Goal: Information Seeking & Learning: Learn about a topic

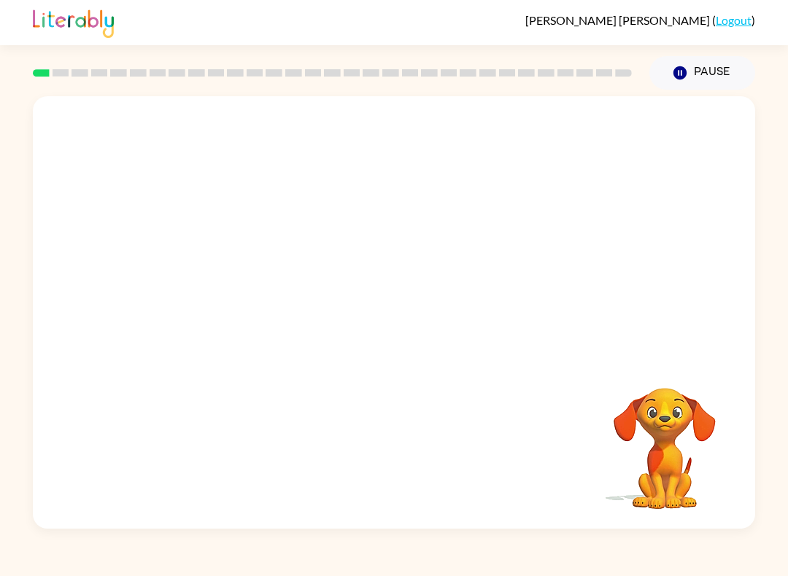
click at [211, 301] on video "Your browser must support playing .mp4 files to use Literably. Please try using…" at bounding box center [394, 226] width 722 height 261
click at [219, 268] on video "Your browser must support playing .mp4 files to use Literably. Please try using…" at bounding box center [394, 226] width 722 height 261
click at [201, 276] on video "Your browser must support playing .mp4 files to use Literably. Please try using…" at bounding box center [394, 226] width 722 height 261
click at [230, 300] on video "Your browser must support playing .mp4 files to use Literably. Please try using…" at bounding box center [394, 226] width 722 height 261
click at [436, 322] on button "button" at bounding box center [393, 319] width 93 height 53
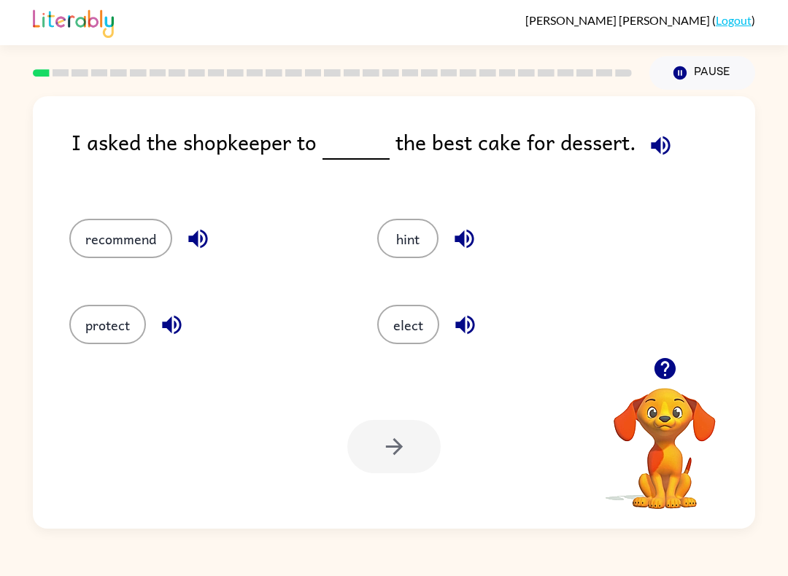
click at [675, 129] on div "I asked the shopkeeper to the best cake for dessert." at bounding box center [412, 157] width 683 height 64
click at [662, 147] on icon "button" at bounding box center [661, 146] width 26 height 26
click at [149, 249] on button "recommend" at bounding box center [120, 238] width 103 height 39
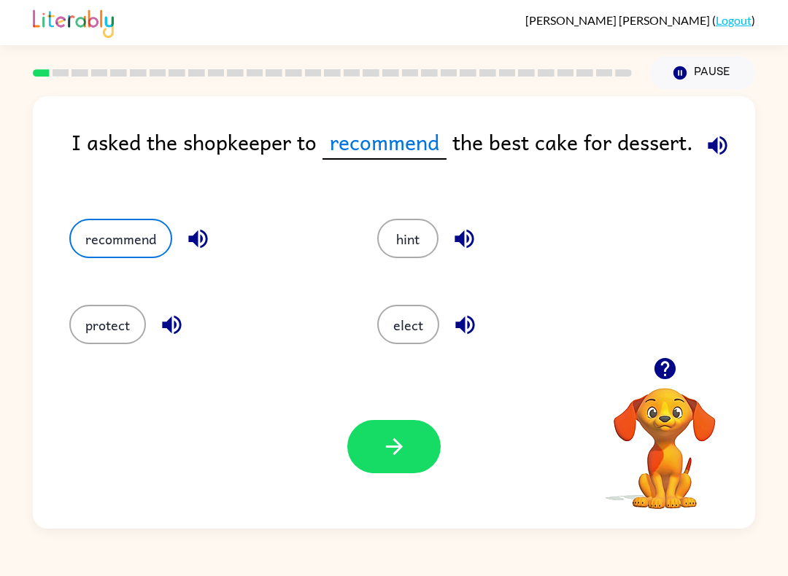
click at [422, 432] on button "button" at bounding box center [393, 446] width 93 height 53
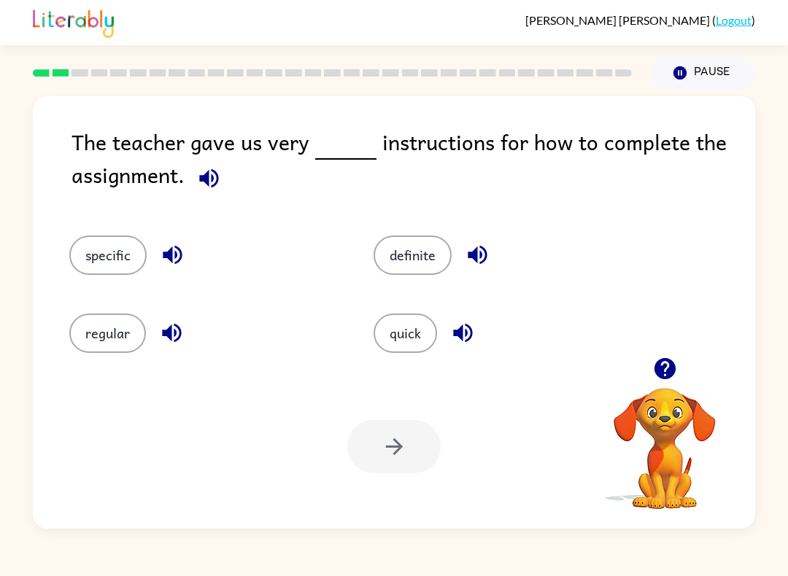
click at [196, 193] on button "button" at bounding box center [208, 178] width 37 height 37
click at [217, 186] on icon "button" at bounding box center [209, 179] width 26 height 26
click at [206, 193] on button "button" at bounding box center [208, 178] width 37 height 37
click at [117, 271] on button "specific" at bounding box center [107, 255] width 77 height 39
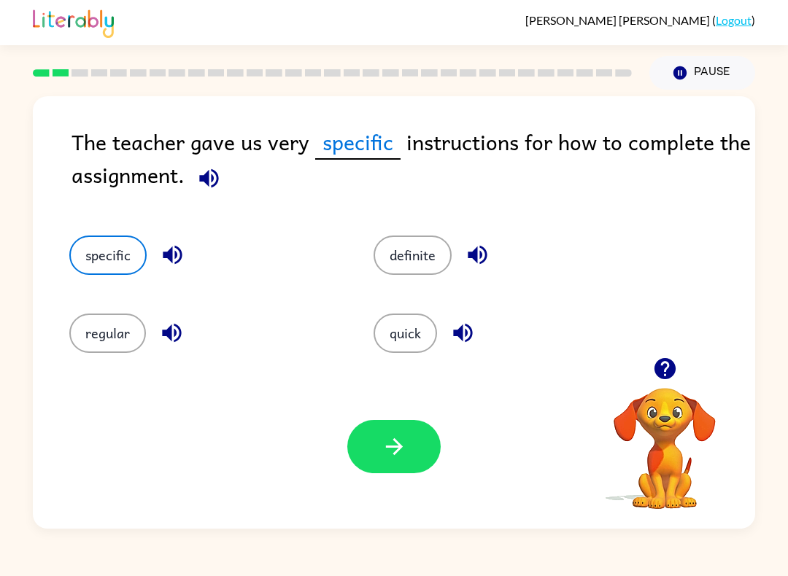
click at [387, 461] on button "button" at bounding box center [393, 446] width 93 height 53
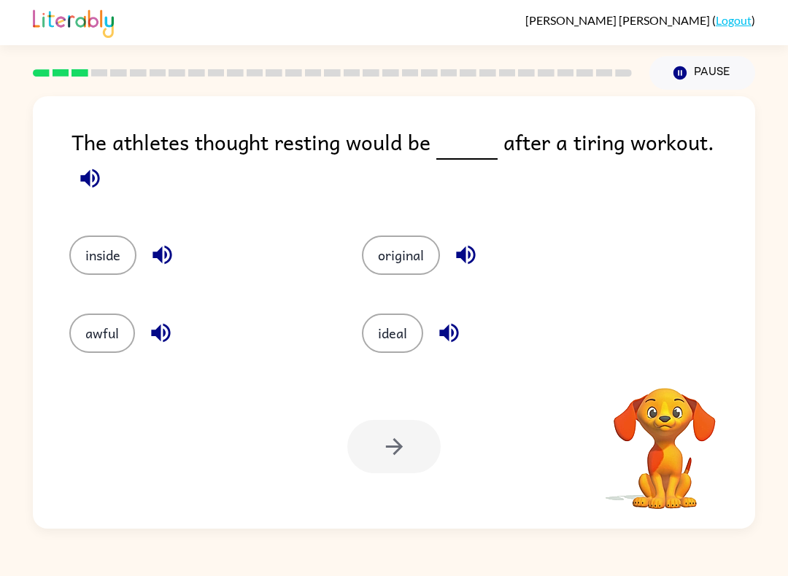
click at [109, 160] on button "button" at bounding box center [89, 178] width 37 height 37
click at [103, 166] on icon "button" at bounding box center [90, 179] width 26 height 26
click at [395, 322] on button "ideal" at bounding box center [392, 333] width 61 height 39
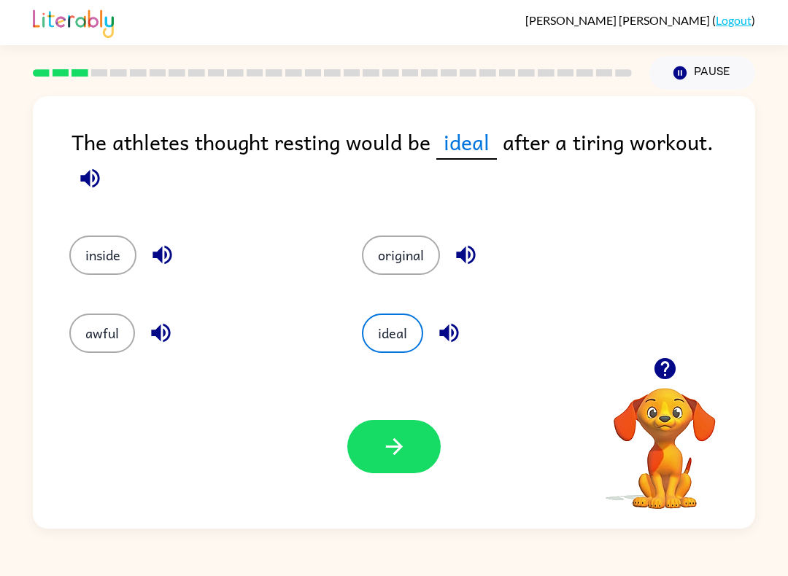
click at [387, 438] on icon "button" at bounding box center [394, 447] width 26 height 26
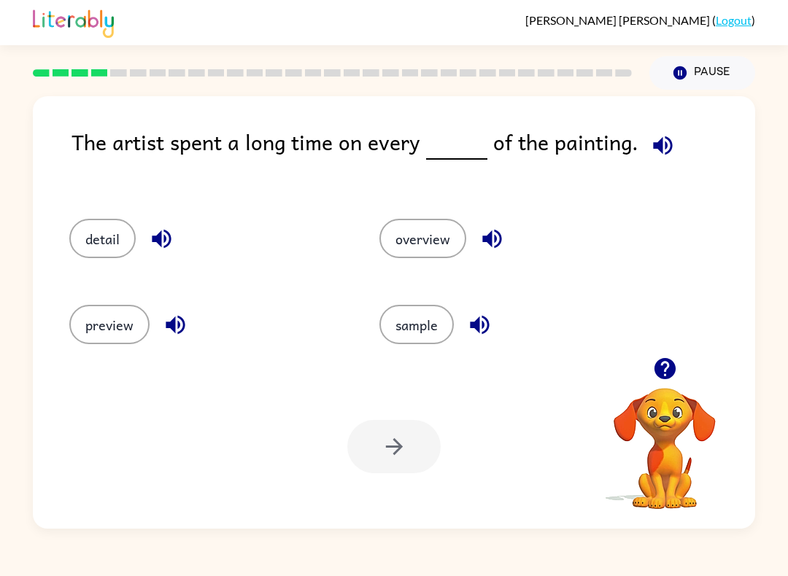
click at [644, 134] on button "button" at bounding box center [662, 145] width 37 height 37
click at [659, 129] on button "button" at bounding box center [662, 145] width 37 height 37
click at [653, 149] on icon "button" at bounding box center [662, 145] width 19 height 19
click at [92, 225] on button "detail" at bounding box center [102, 238] width 66 height 39
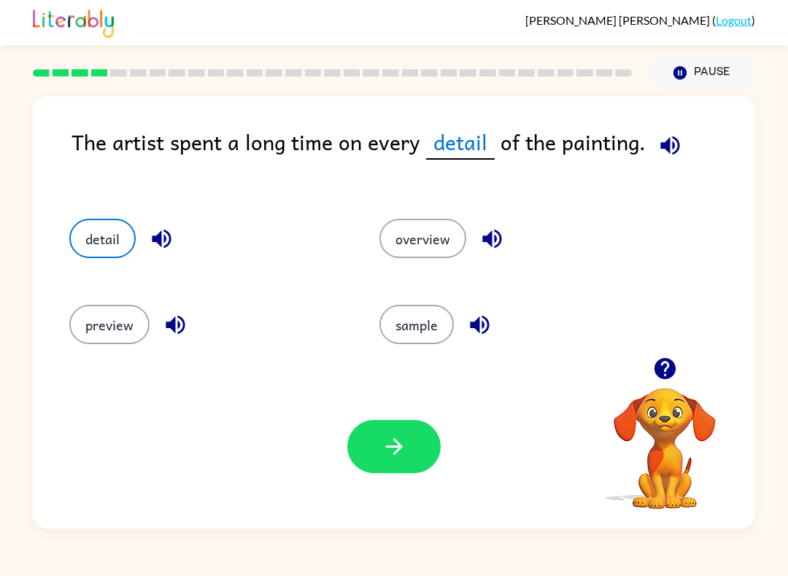
click at [400, 402] on div "Your browser must support playing .mp4 files to use Literably. Please try using…" at bounding box center [394, 447] width 722 height 164
click at [376, 441] on button "button" at bounding box center [393, 446] width 93 height 53
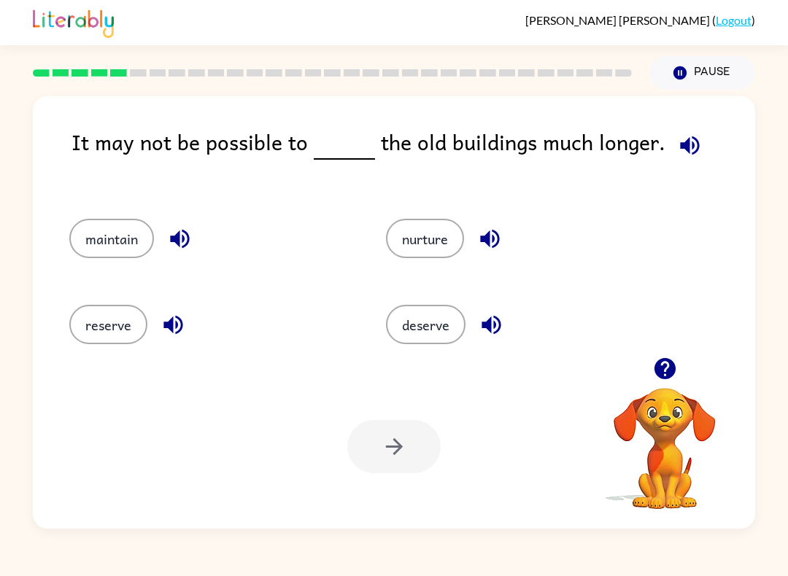
click at [694, 160] on button "button" at bounding box center [689, 145] width 37 height 37
click at [73, 326] on button "reserve" at bounding box center [108, 324] width 78 height 39
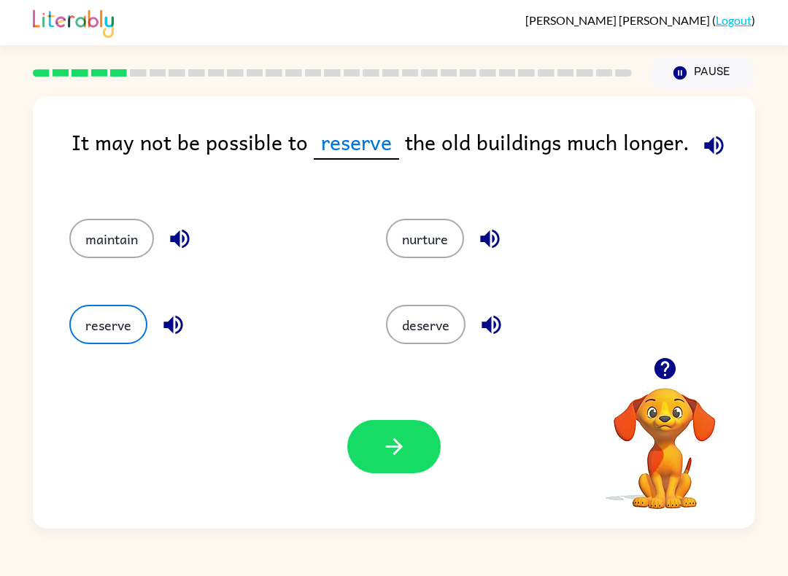
click at [400, 461] on button "button" at bounding box center [393, 446] width 93 height 53
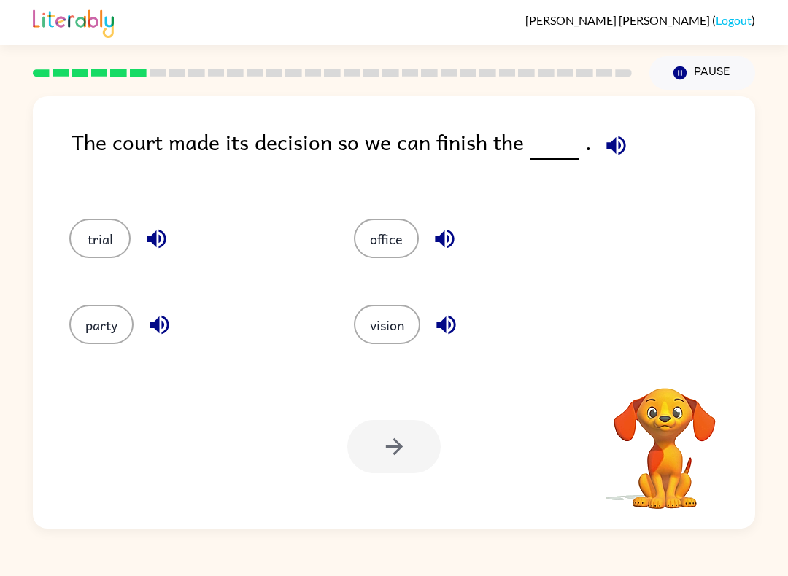
click at [380, 447] on div at bounding box center [393, 446] width 93 height 53
click at [616, 158] on icon "button" at bounding box center [616, 146] width 26 height 26
click at [105, 246] on button "trial" at bounding box center [99, 238] width 61 height 39
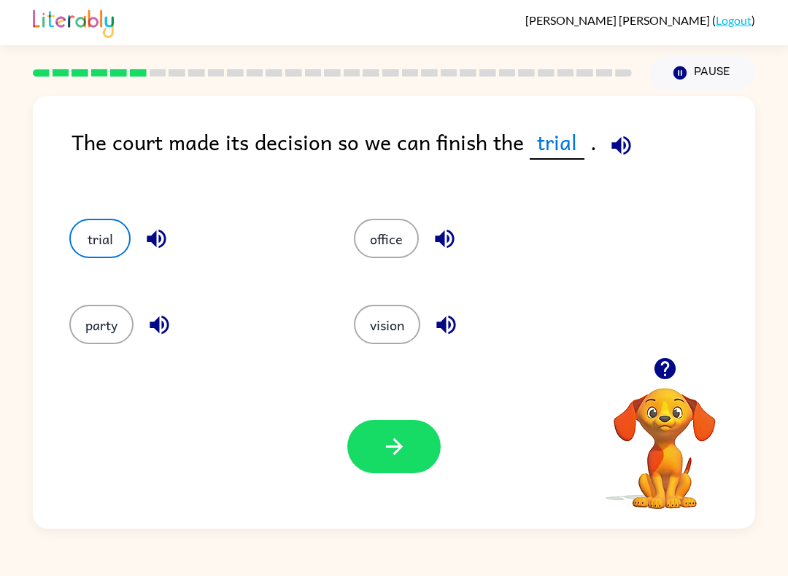
click at [406, 436] on icon "button" at bounding box center [394, 447] width 26 height 26
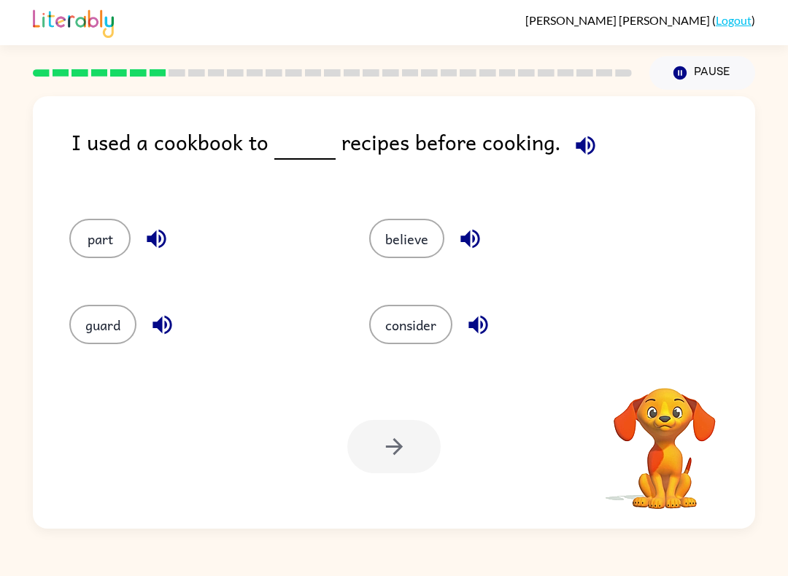
click at [573, 153] on icon "button" at bounding box center [586, 146] width 26 height 26
click at [490, 309] on div "consider" at bounding box center [502, 324] width 266 height 39
click at [482, 322] on icon "button" at bounding box center [477, 325] width 19 height 19
click at [164, 326] on icon "button" at bounding box center [163, 325] width 26 height 26
click at [158, 233] on icon "button" at bounding box center [157, 239] width 26 height 26
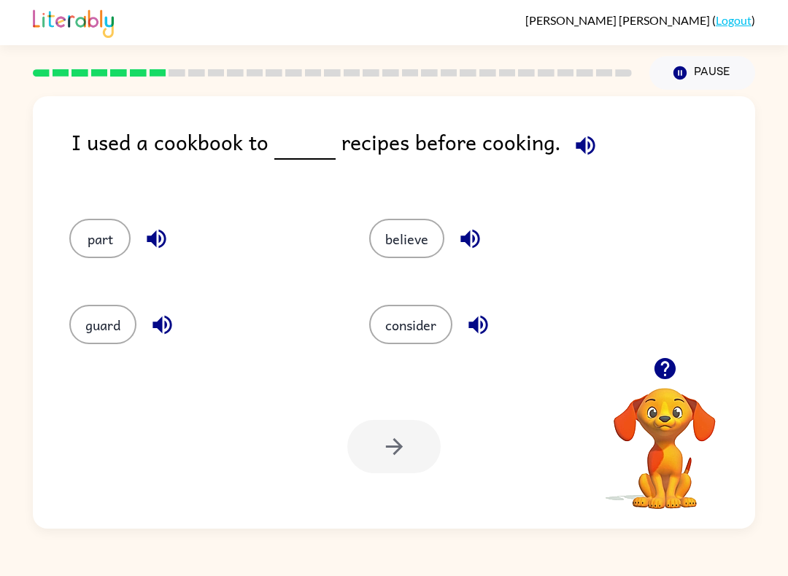
click at [462, 260] on div "believe" at bounding box center [491, 234] width 300 height 86
click at [476, 225] on button "button" at bounding box center [469, 238] width 37 height 37
click at [420, 337] on button "consider" at bounding box center [410, 324] width 83 height 39
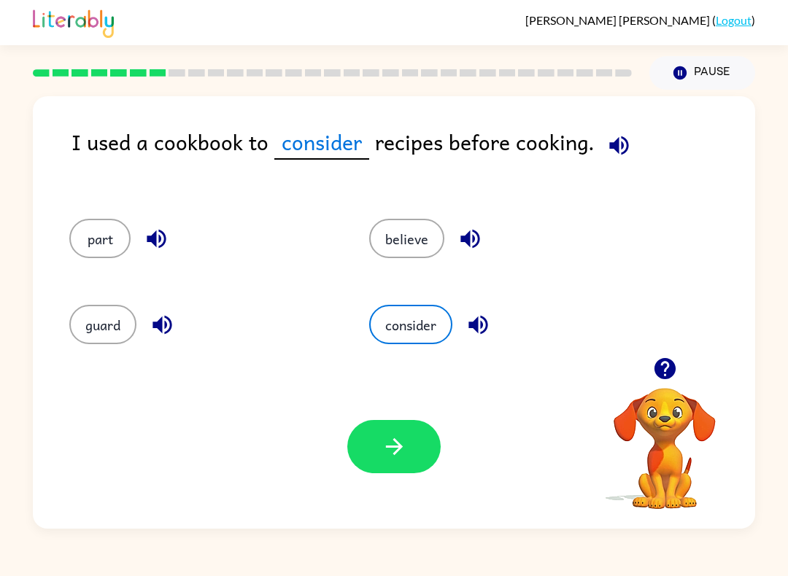
click at [384, 443] on icon "button" at bounding box center [394, 447] width 26 height 26
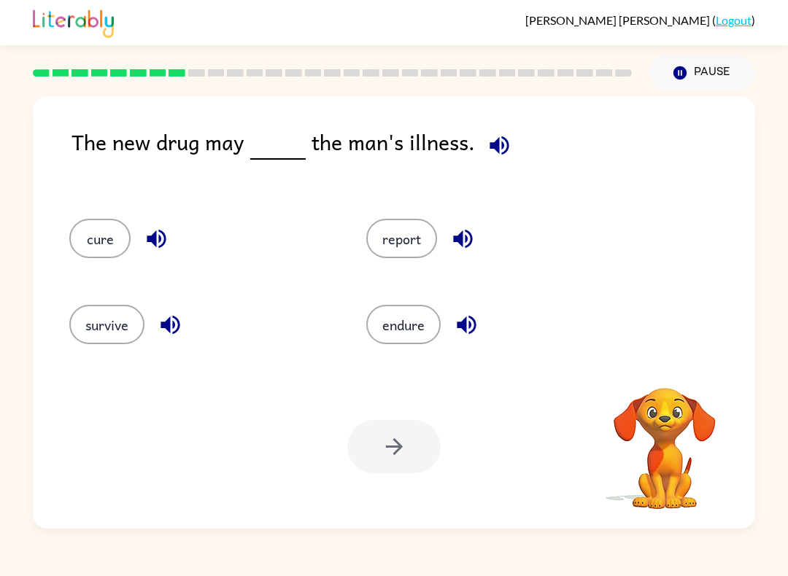
click at [492, 164] on button "button" at bounding box center [499, 145] width 37 height 37
click at [118, 244] on button "cure" at bounding box center [99, 238] width 61 height 39
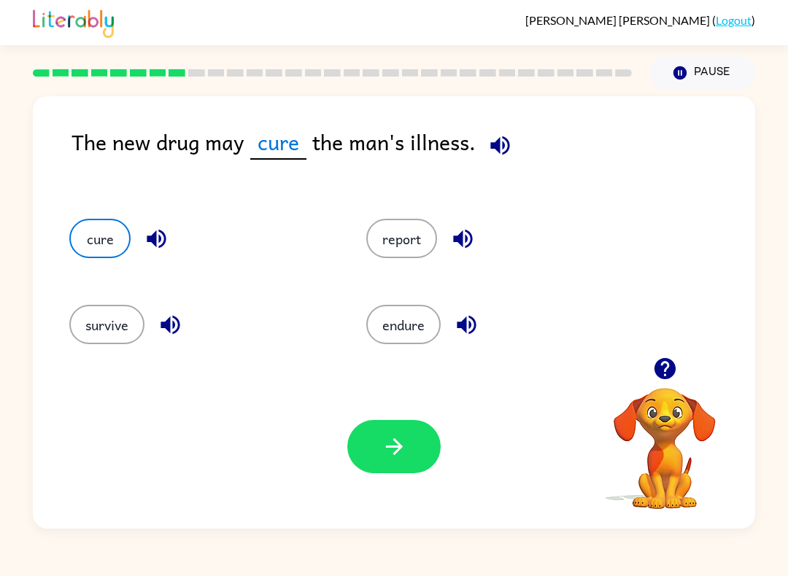
click at [403, 454] on icon "button" at bounding box center [394, 447] width 26 height 26
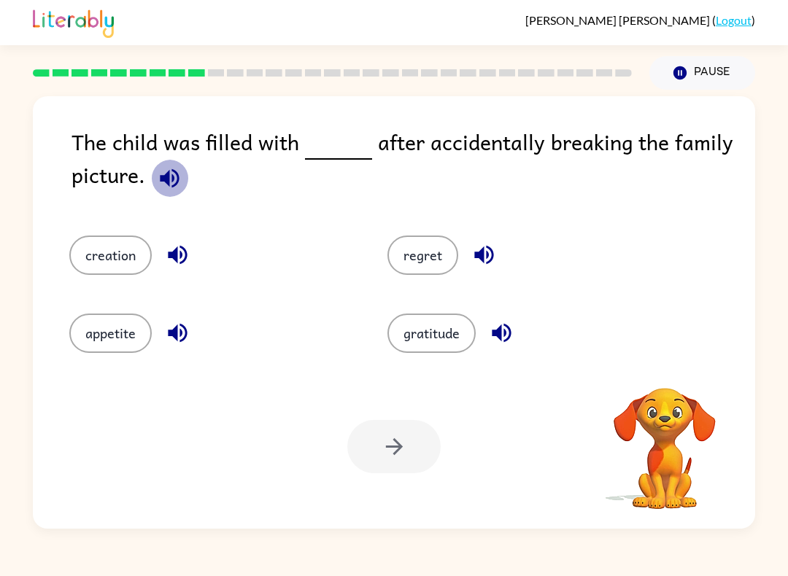
click at [163, 180] on icon "button" at bounding box center [169, 177] width 19 height 19
click at [193, 340] on button "button" at bounding box center [177, 332] width 37 height 37
click at [435, 246] on button "regret" at bounding box center [422, 255] width 71 height 39
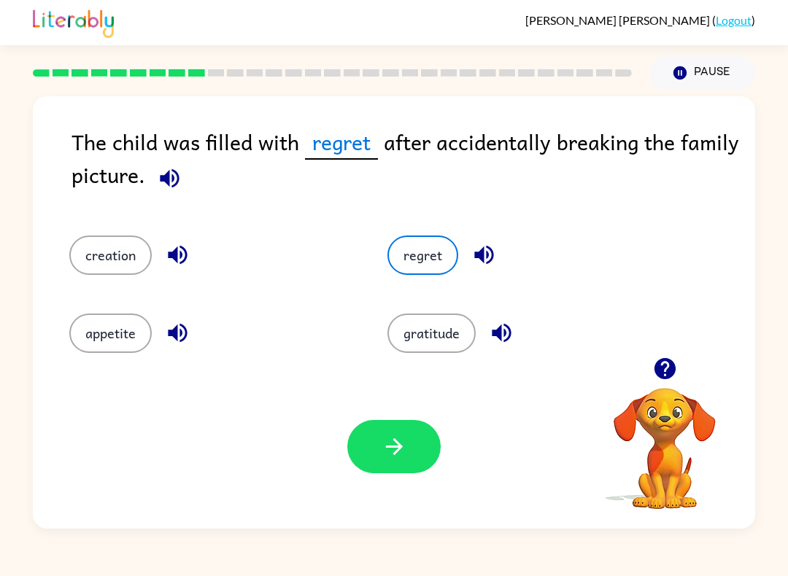
click at [400, 432] on button "button" at bounding box center [393, 446] width 93 height 53
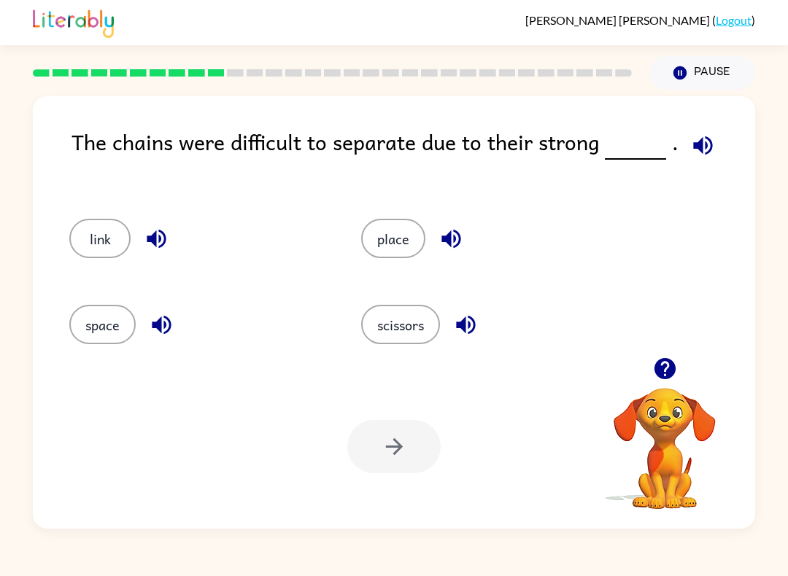
click at [81, 232] on button "link" at bounding box center [99, 238] width 61 height 39
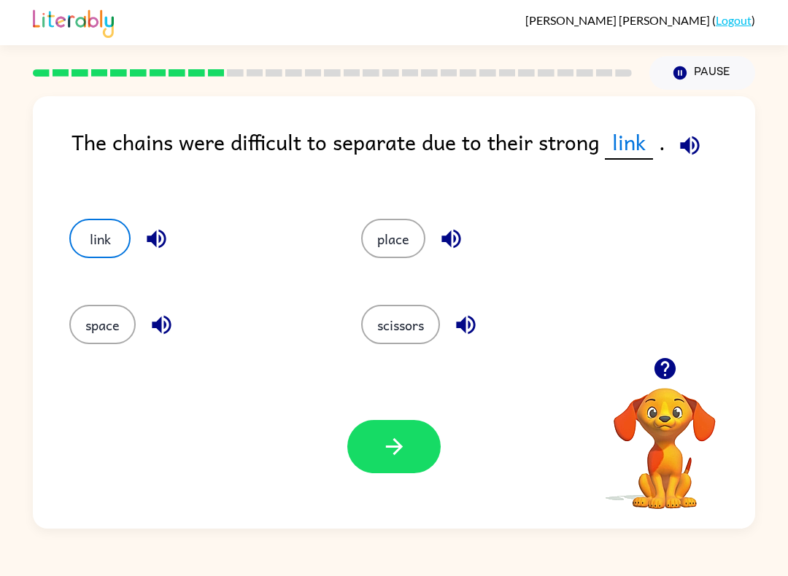
click at [681, 144] on icon "button" at bounding box center [689, 145] width 19 height 19
click at [400, 473] on button "button" at bounding box center [393, 446] width 93 height 53
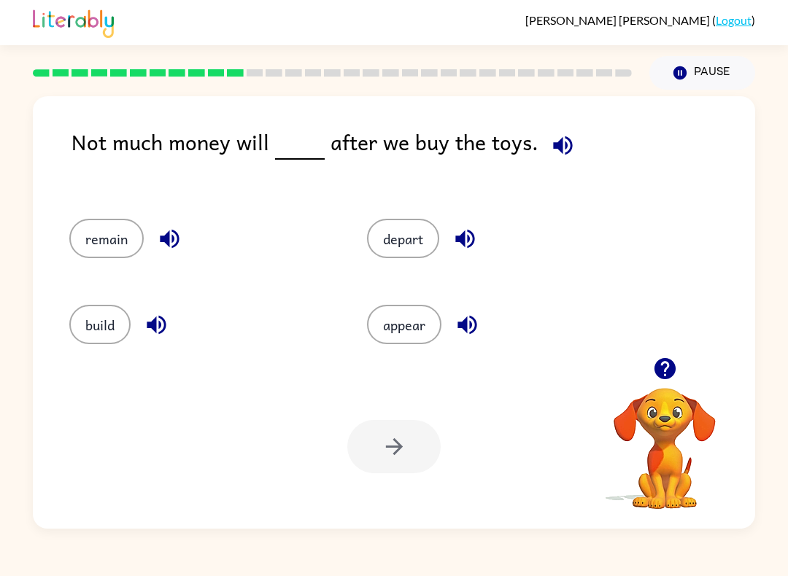
click at [562, 155] on icon "button" at bounding box center [563, 146] width 26 height 26
click at [121, 252] on button "remain" at bounding box center [106, 238] width 74 height 39
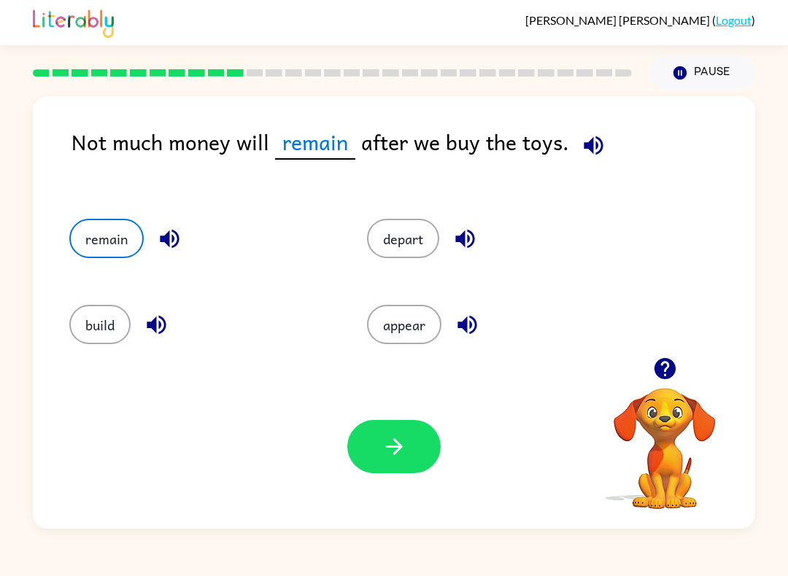
click at [395, 443] on icon "button" at bounding box center [394, 447] width 26 height 26
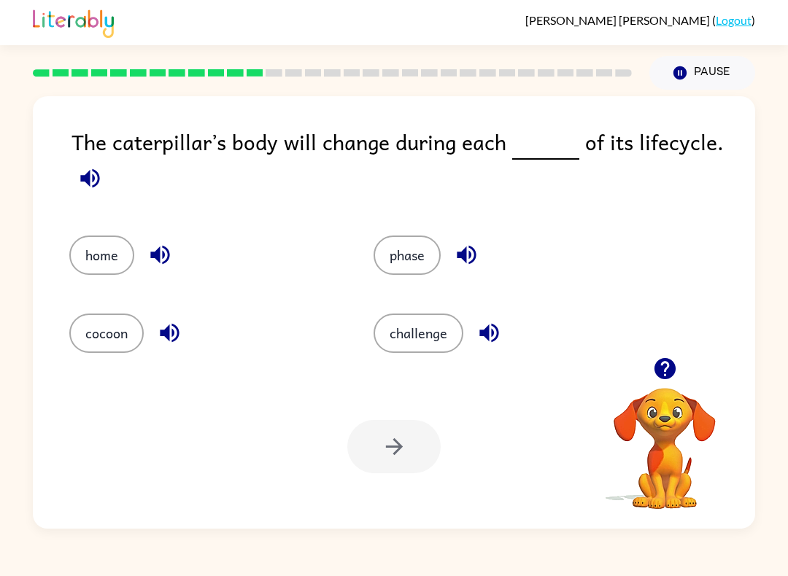
click at [461, 265] on icon "button" at bounding box center [467, 255] width 26 height 26
click at [390, 275] on button "phase" at bounding box center [406, 255] width 67 height 39
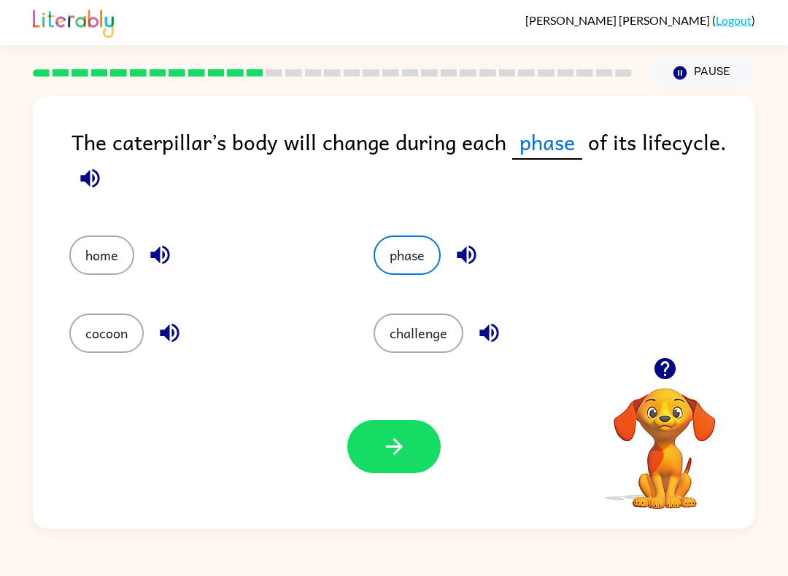
click at [404, 269] on button "phase" at bounding box center [406, 255] width 67 height 39
click at [458, 259] on icon "button" at bounding box center [466, 255] width 19 height 19
click at [464, 262] on icon "button" at bounding box center [467, 255] width 26 height 26
click at [411, 262] on button "phase" at bounding box center [406, 255] width 67 height 39
click at [412, 456] on button "button" at bounding box center [393, 446] width 93 height 53
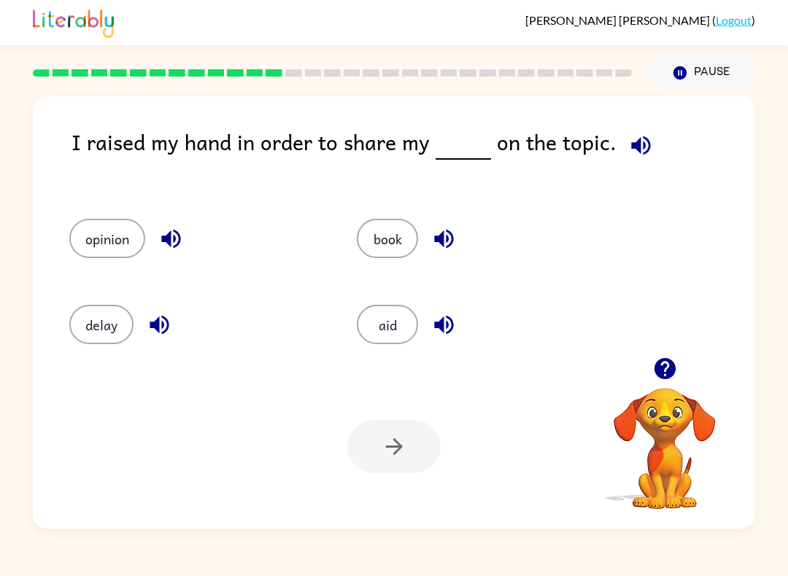
click at [643, 137] on icon "button" at bounding box center [641, 146] width 26 height 26
click at [124, 232] on button "opinion" at bounding box center [107, 238] width 76 height 39
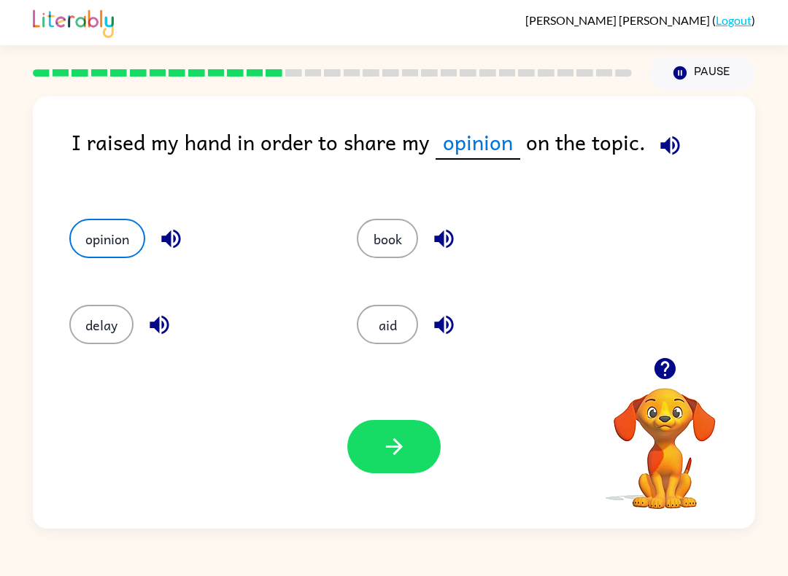
click at [431, 465] on button "button" at bounding box center [393, 446] width 93 height 53
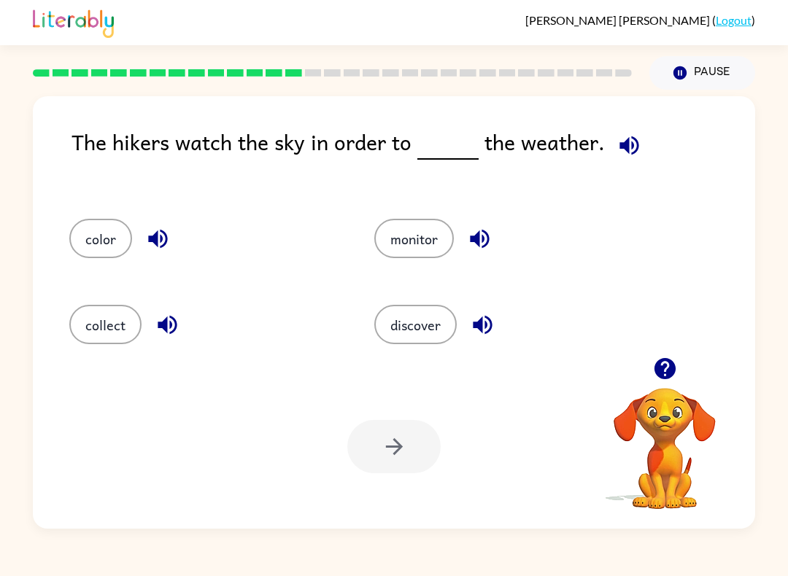
click at [398, 246] on button "monitor" at bounding box center [413, 238] width 79 height 39
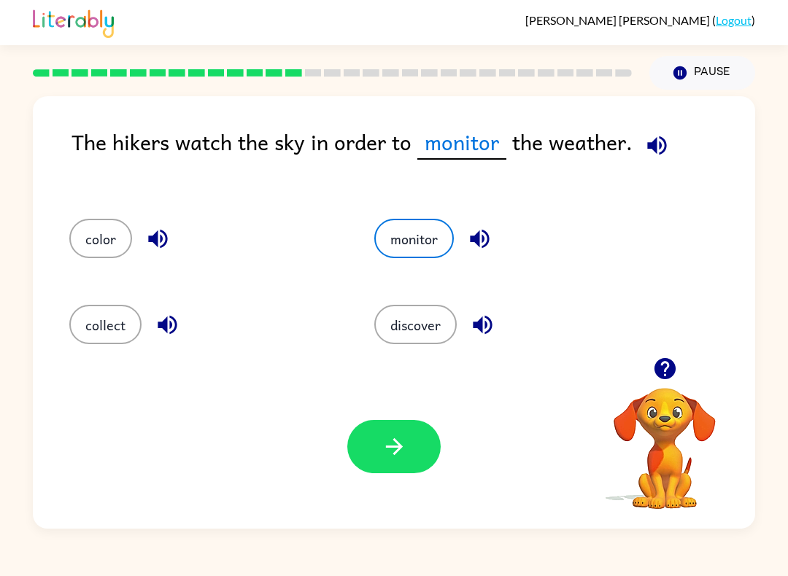
click at [381, 451] on icon "button" at bounding box center [394, 447] width 26 height 26
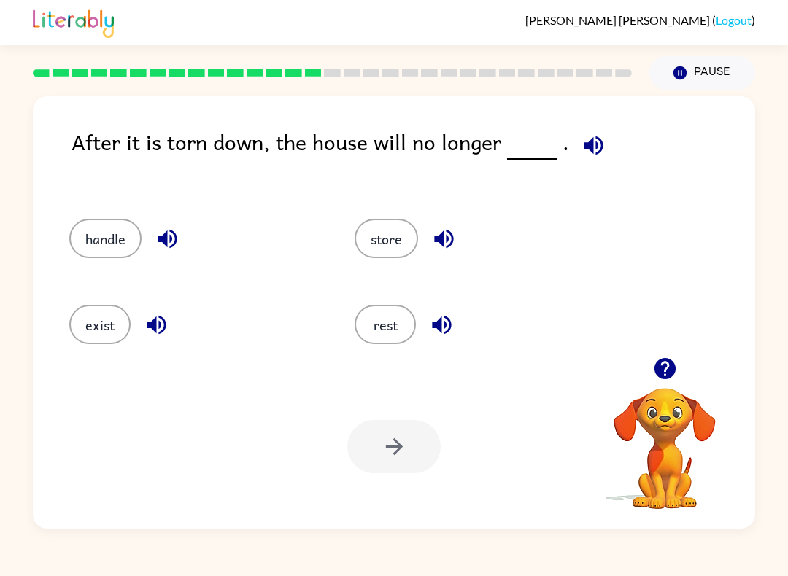
click at [99, 329] on button "exist" at bounding box center [99, 324] width 61 height 39
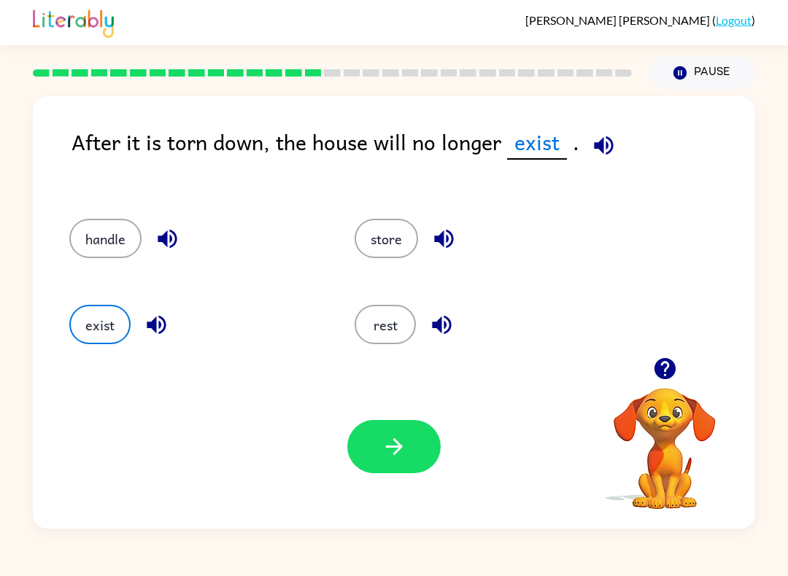
click at [389, 453] on icon "button" at bounding box center [394, 447] width 26 height 26
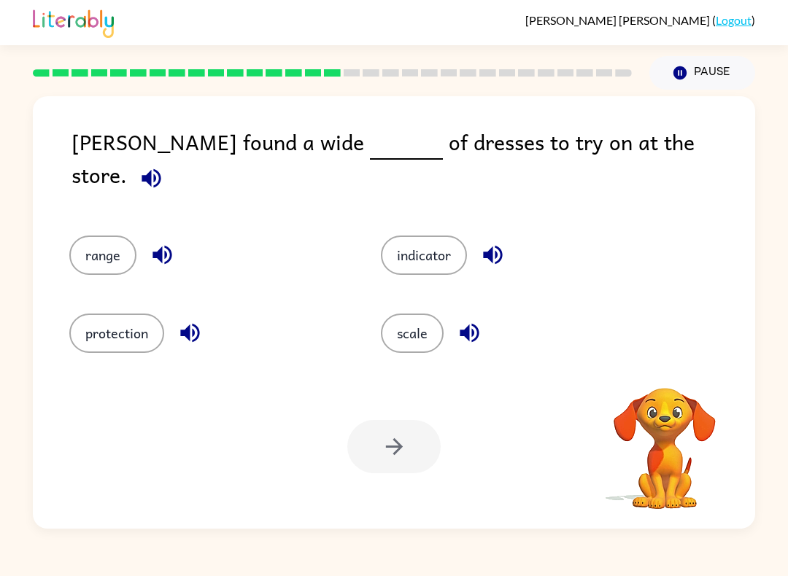
click at [160, 168] on icon "button" at bounding box center [150, 177] width 19 height 19
click at [98, 236] on button "range" at bounding box center [102, 255] width 67 height 39
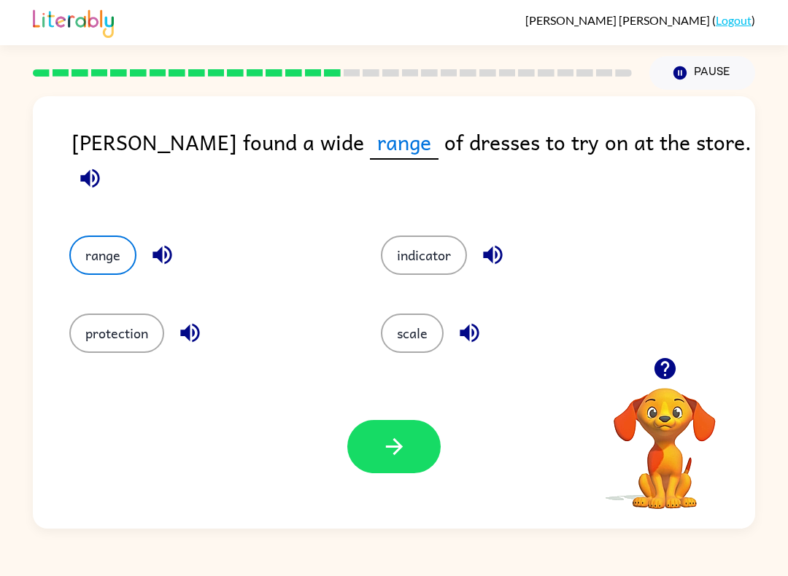
click at [425, 465] on button "button" at bounding box center [393, 446] width 93 height 53
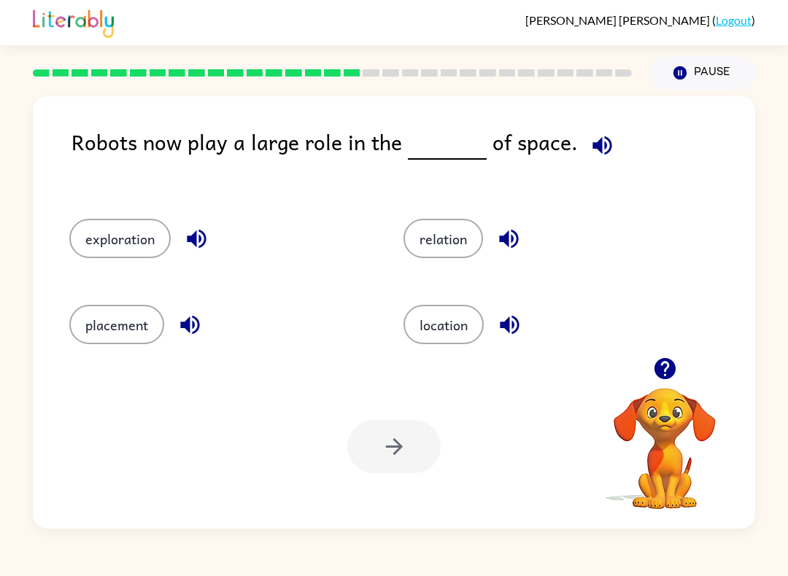
click at [594, 132] on button "button" at bounding box center [601, 145] width 37 height 37
click at [182, 322] on icon "button" at bounding box center [189, 325] width 19 height 19
click at [507, 323] on icon "button" at bounding box center [509, 325] width 19 height 19
click at [506, 238] on icon "button" at bounding box center [508, 239] width 19 height 19
click at [168, 237] on button "exploration" at bounding box center [119, 238] width 101 height 39
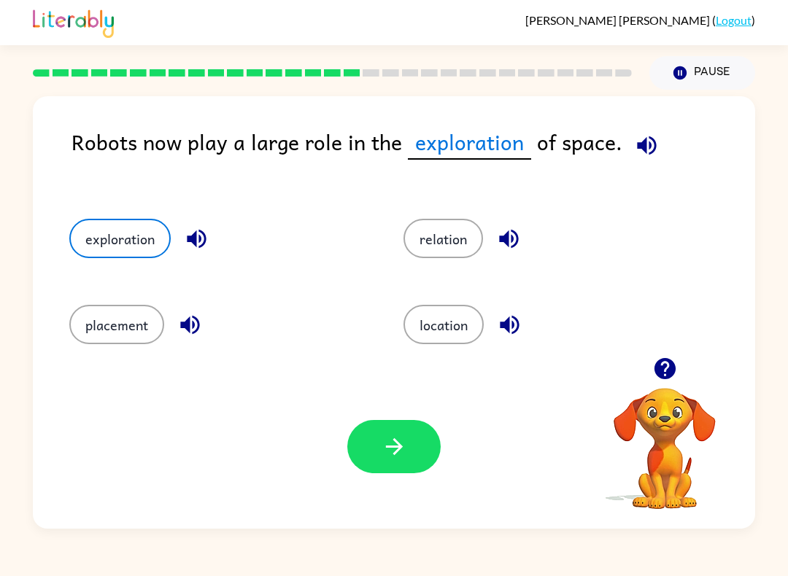
click at [198, 247] on icon "button" at bounding box center [197, 239] width 26 height 26
click at [135, 257] on button "exploration" at bounding box center [119, 238] width 101 height 39
click at [389, 457] on icon "button" at bounding box center [394, 447] width 26 height 26
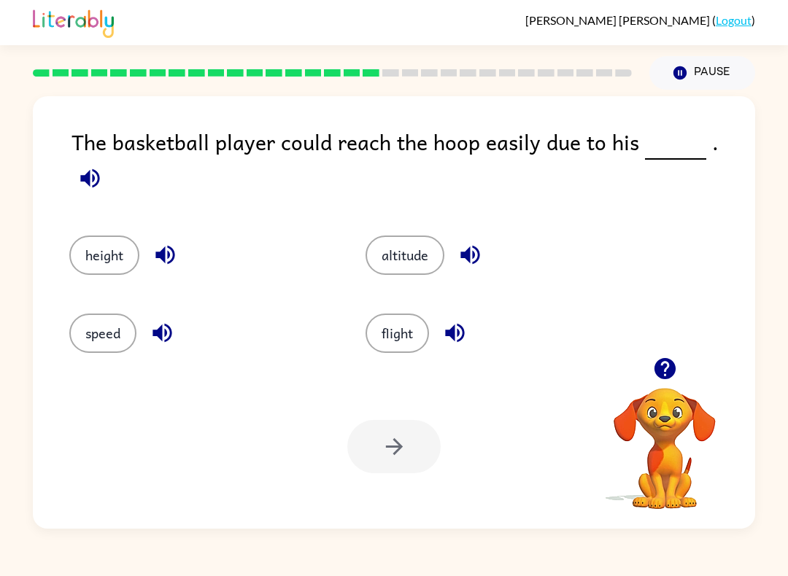
click at [111, 236] on button "height" at bounding box center [104, 255] width 70 height 39
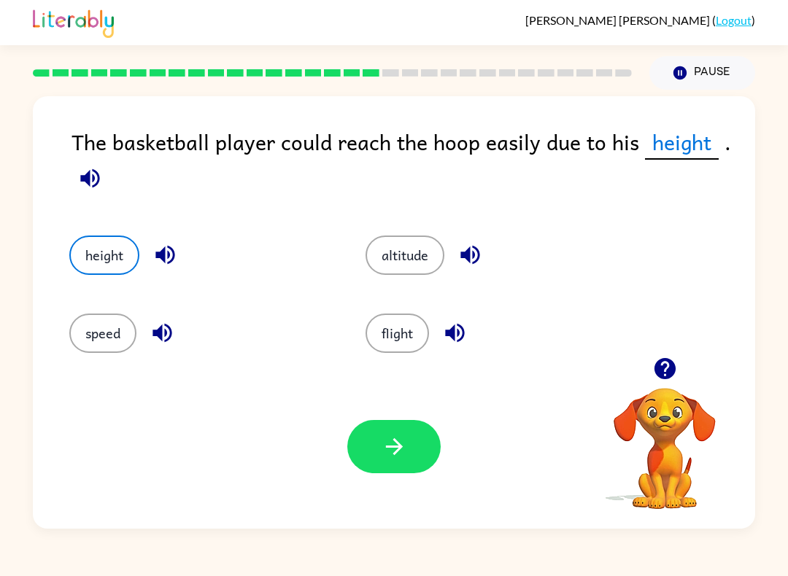
click at [397, 449] on icon "button" at bounding box center [394, 447] width 26 height 26
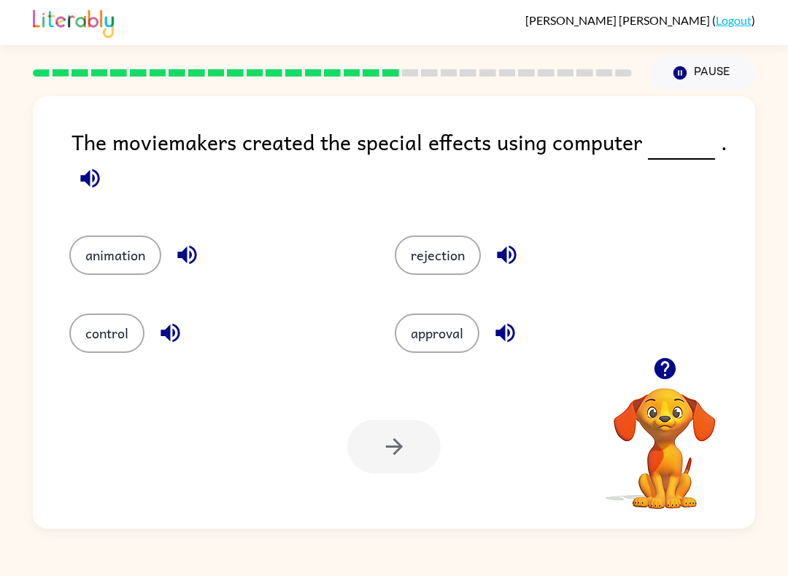
click at [127, 244] on button "animation" at bounding box center [115, 255] width 92 height 39
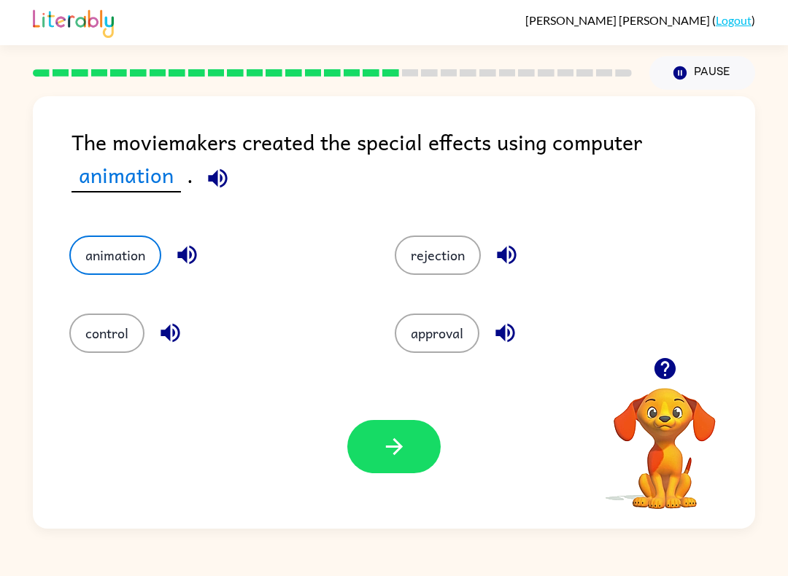
click at [365, 434] on button "button" at bounding box center [393, 446] width 93 height 53
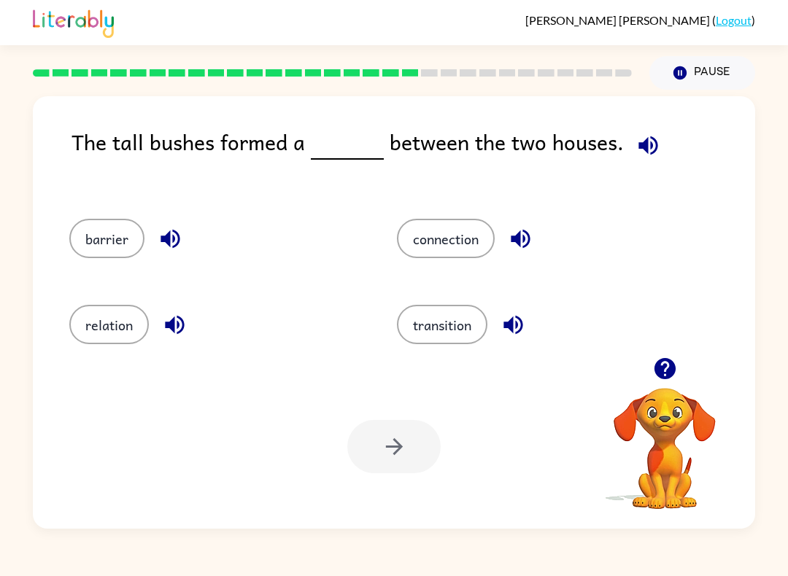
click at [85, 237] on button "barrier" at bounding box center [106, 238] width 75 height 39
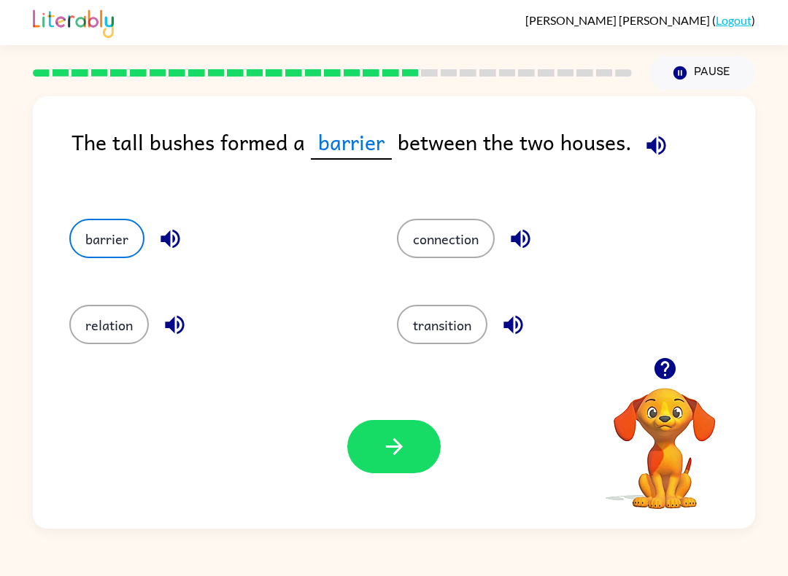
click at [386, 443] on icon "button" at bounding box center [394, 447] width 26 height 26
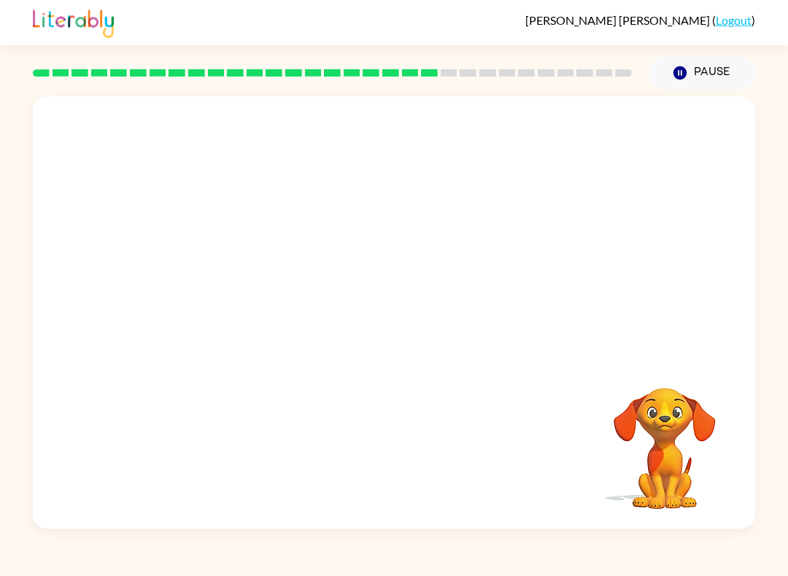
click at [270, 318] on video "Your browser must support playing .mp4 files to use Literably. Please try using…" at bounding box center [394, 226] width 722 height 261
click at [398, 332] on icon "button" at bounding box center [394, 320] width 26 height 26
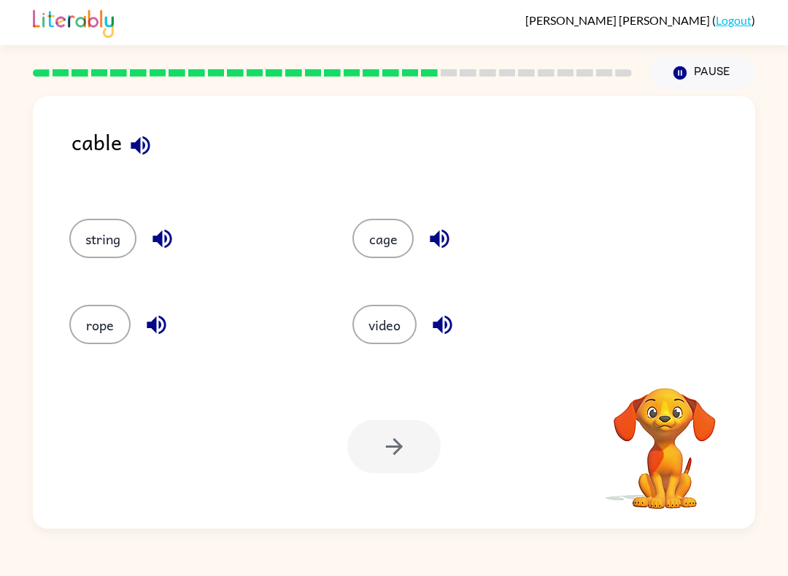
click at [89, 322] on button "rope" at bounding box center [99, 324] width 61 height 39
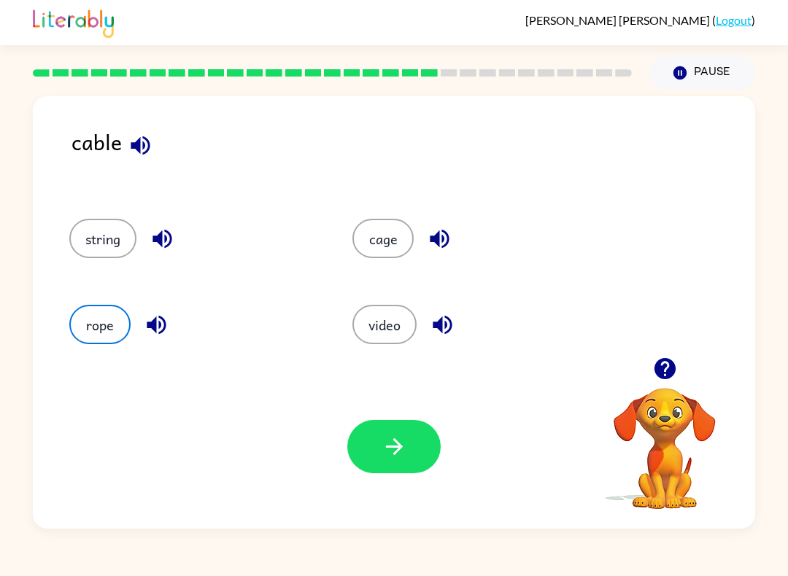
click at [349, 465] on div at bounding box center [393, 446] width 93 height 53
click at [432, 465] on button "button" at bounding box center [393, 446] width 93 height 53
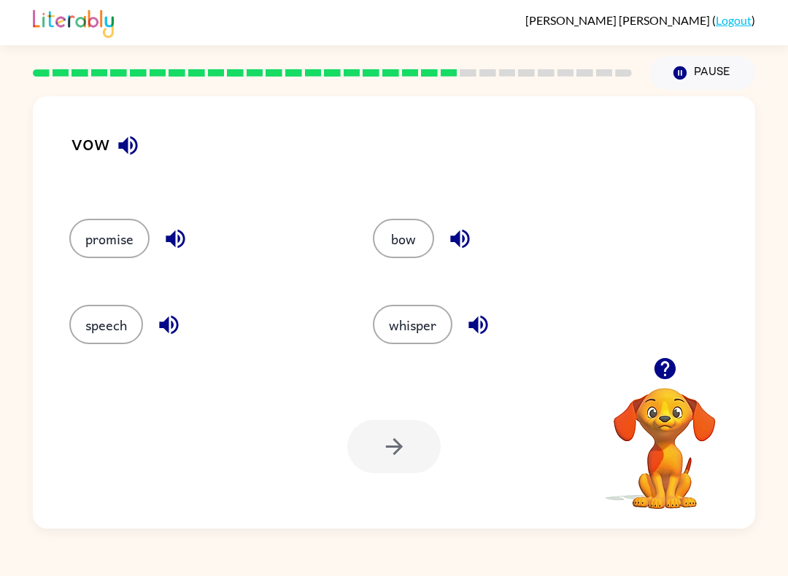
click at [112, 243] on button "promise" at bounding box center [109, 238] width 80 height 39
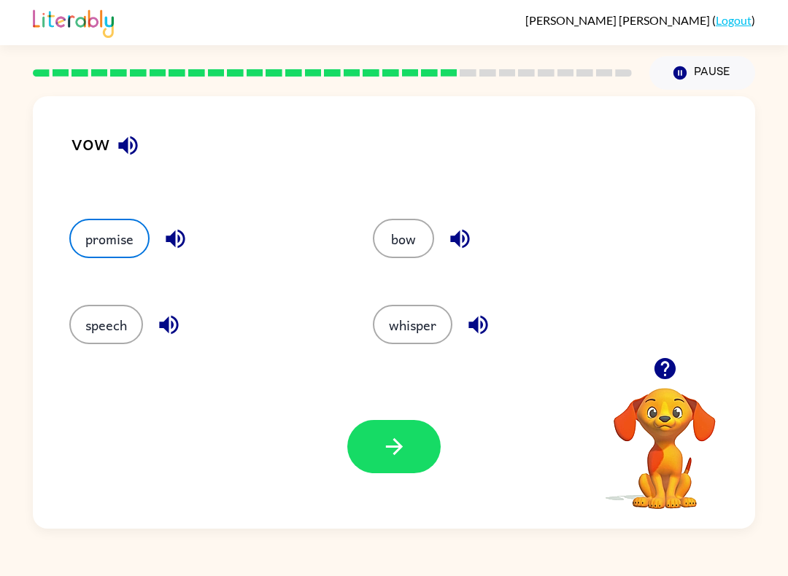
click at [409, 432] on button "button" at bounding box center [393, 446] width 93 height 53
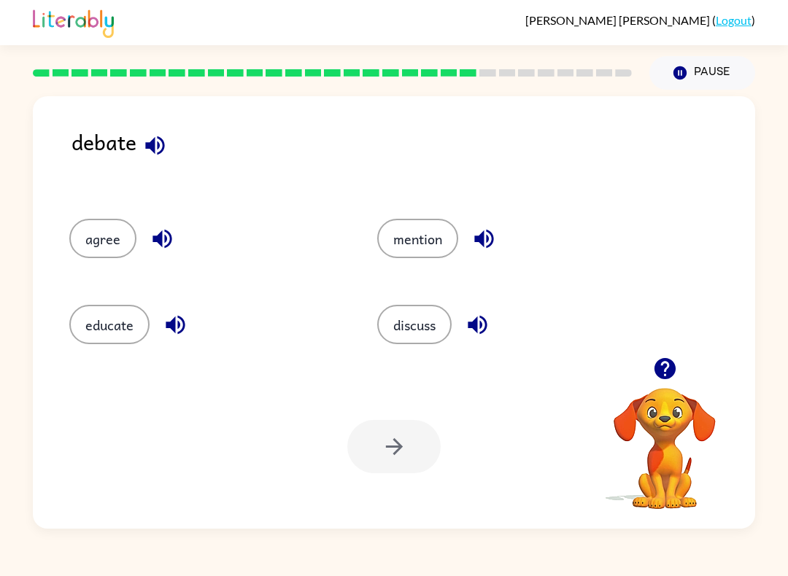
click at [412, 322] on button "discuss" at bounding box center [414, 324] width 74 height 39
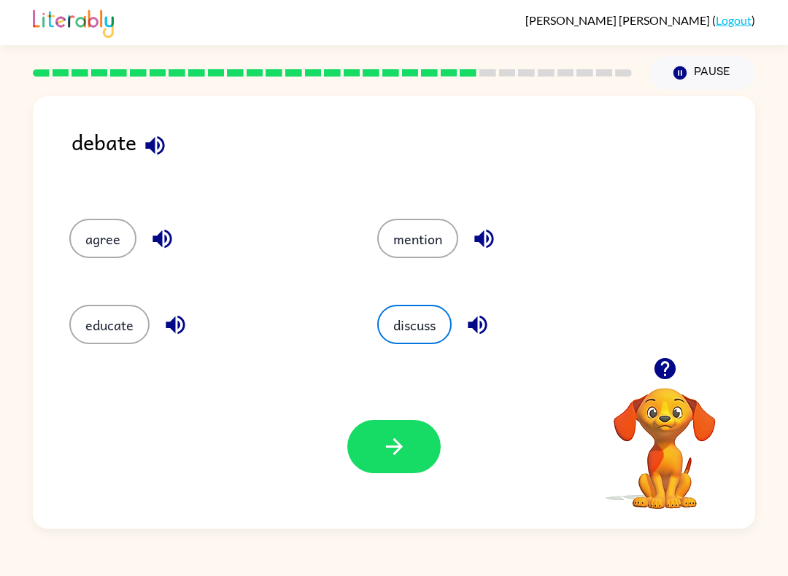
click at [389, 414] on div "Your browser must support playing .mp4 files to use Literably. Please try using…" at bounding box center [394, 447] width 722 height 164
click at [394, 446] on icon "button" at bounding box center [394, 447] width 26 height 26
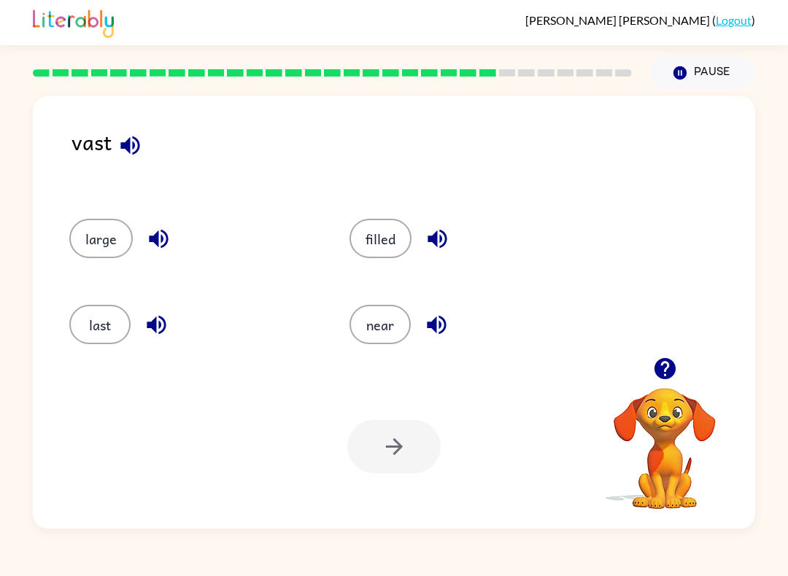
click at [94, 232] on button "large" at bounding box center [100, 238] width 63 height 39
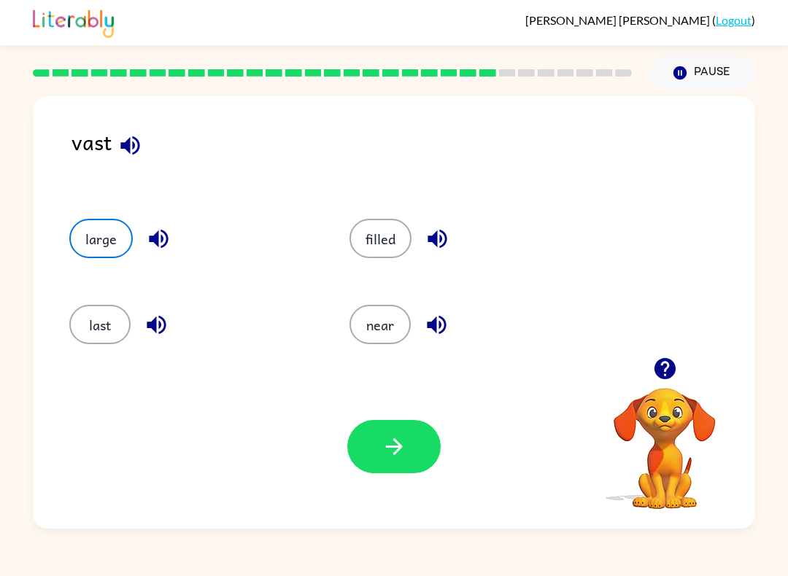
click at [382, 465] on button "button" at bounding box center [393, 446] width 93 height 53
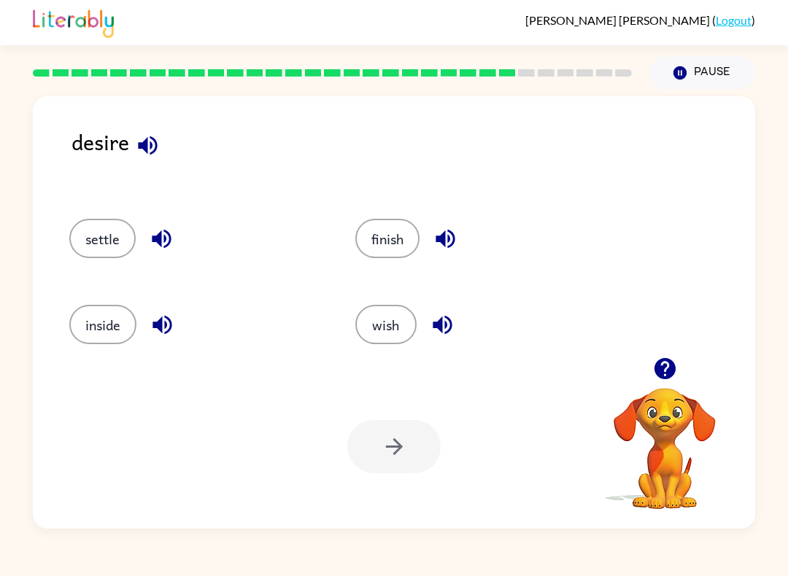
click at [141, 155] on icon "button" at bounding box center [148, 146] width 26 height 26
click at [157, 242] on icon "button" at bounding box center [161, 239] width 19 height 19
click at [442, 216] on div "finish" at bounding box center [470, 234] width 286 height 86
click at [449, 247] on icon "button" at bounding box center [445, 239] width 26 height 26
click at [384, 240] on button "finish" at bounding box center [387, 238] width 64 height 39
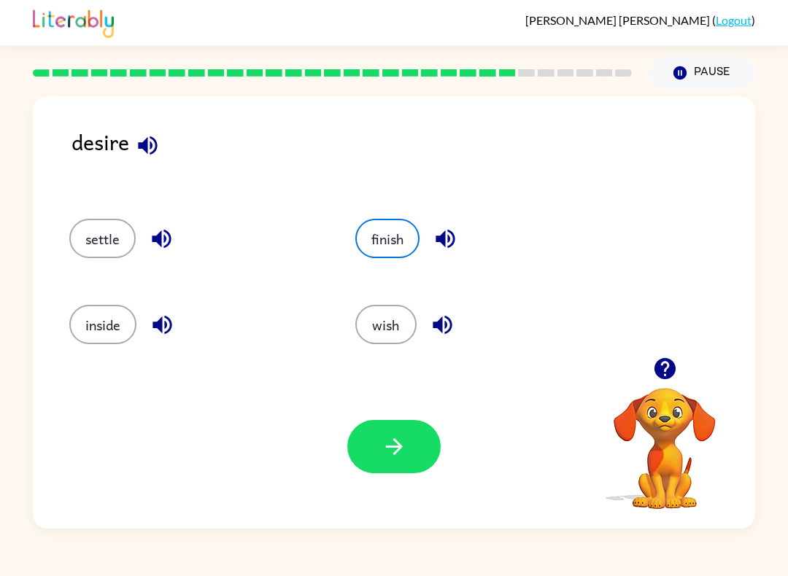
click at [371, 452] on button "button" at bounding box center [393, 446] width 93 height 53
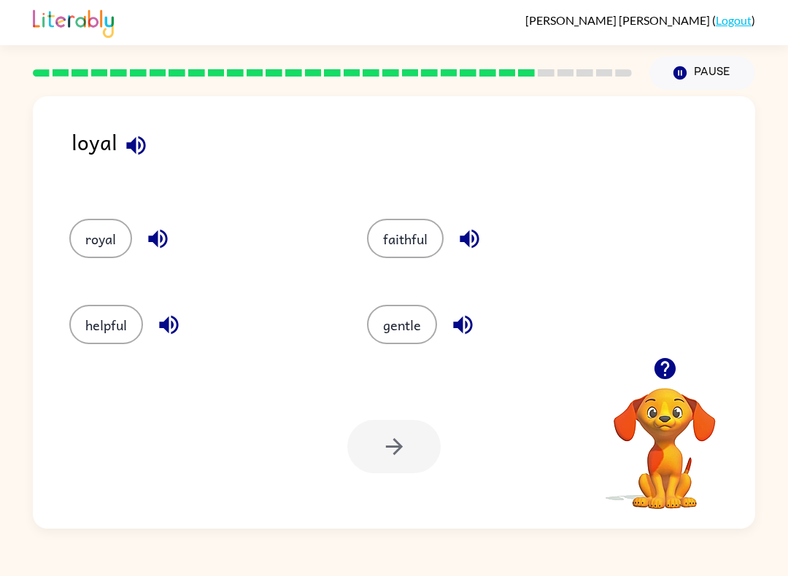
click at [461, 236] on icon "button" at bounding box center [470, 239] width 26 height 26
click at [397, 242] on button "faithful" at bounding box center [405, 238] width 77 height 39
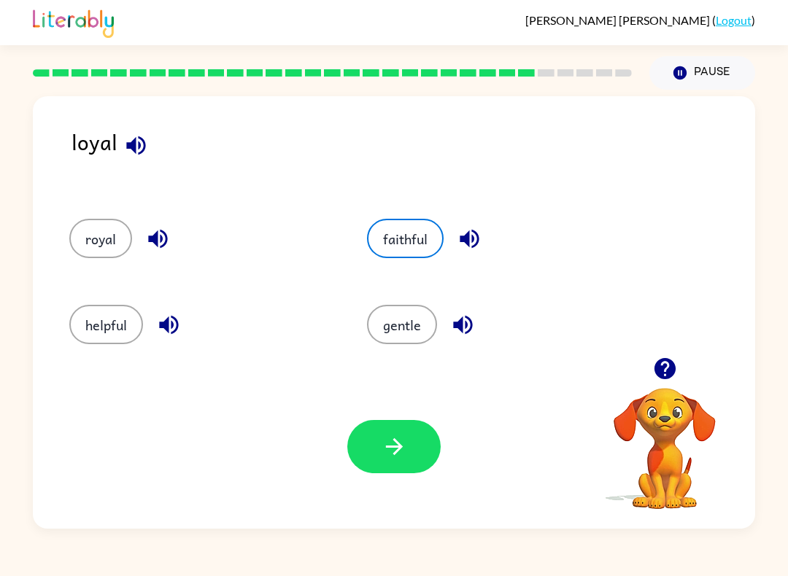
click at [377, 456] on button "button" at bounding box center [393, 446] width 93 height 53
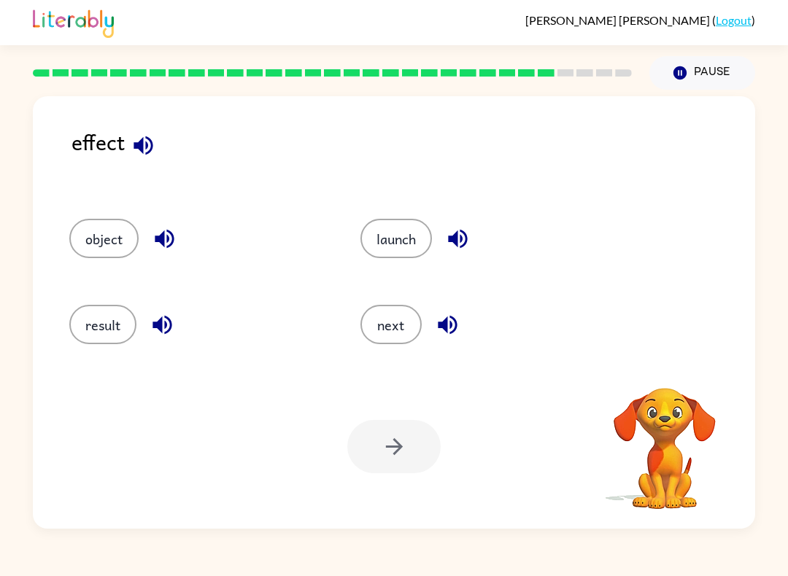
click at [140, 143] on icon "button" at bounding box center [142, 145] width 19 height 19
click at [166, 327] on icon "button" at bounding box center [161, 325] width 19 height 19
click at [123, 322] on button "result" at bounding box center [102, 324] width 67 height 39
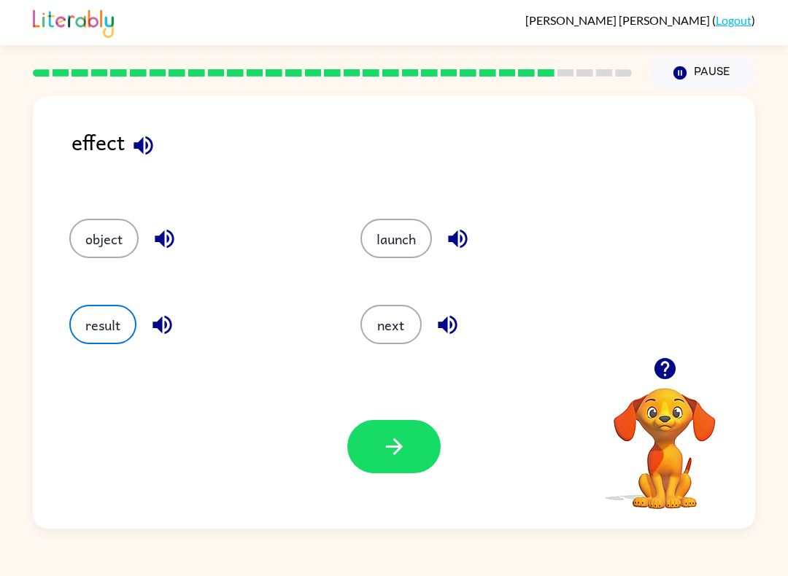
click at [387, 438] on icon "button" at bounding box center [394, 447] width 26 height 26
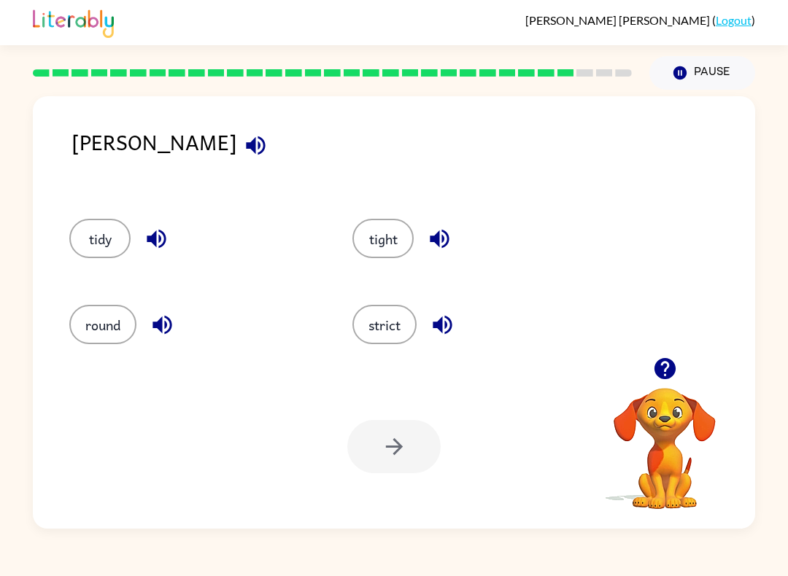
click at [103, 333] on button "round" at bounding box center [102, 324] width 67 height 39
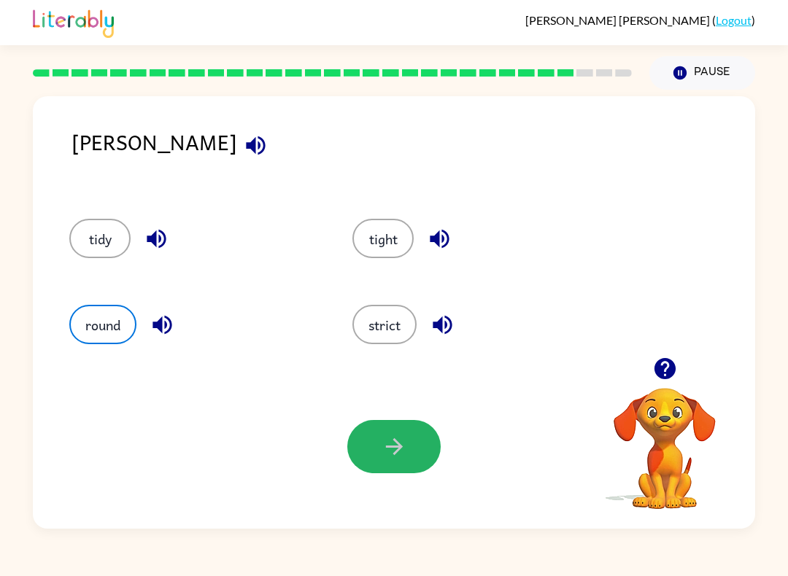
click at [395, 449] on icon "button" at bounding box center [394, 447] width 26 height 26
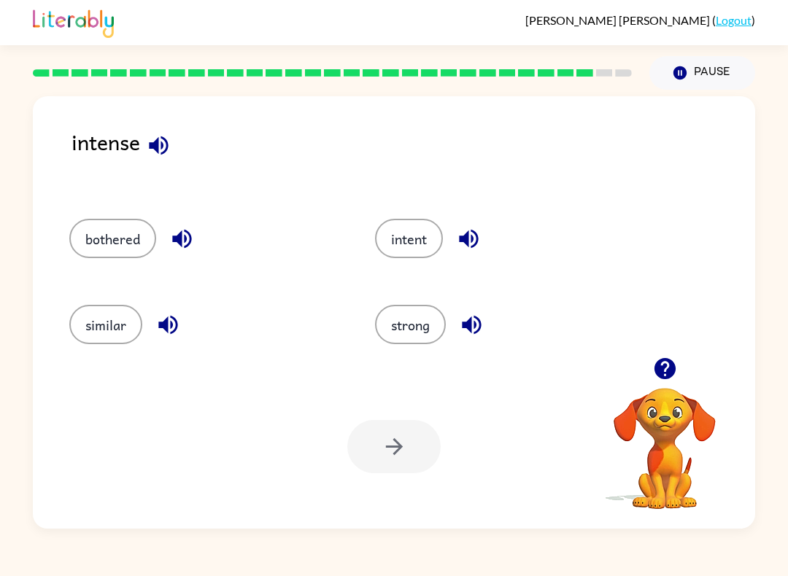
click at [170, 139] on icon "button" at bounding box center [159, 146] width 26 height 26
click at [460, 226] on button "button" at bounding box center [468, 238] width 37 height 37
click at [182, 139] on div "intense" at bounding box center [412, 157] width 683 height 64
click at [160, 149] on icon "button" at bounding box center [159, 146] width 26 height 26
click at [196, 247] on button "button" at bounding box center [181, 238] width 37 height 37
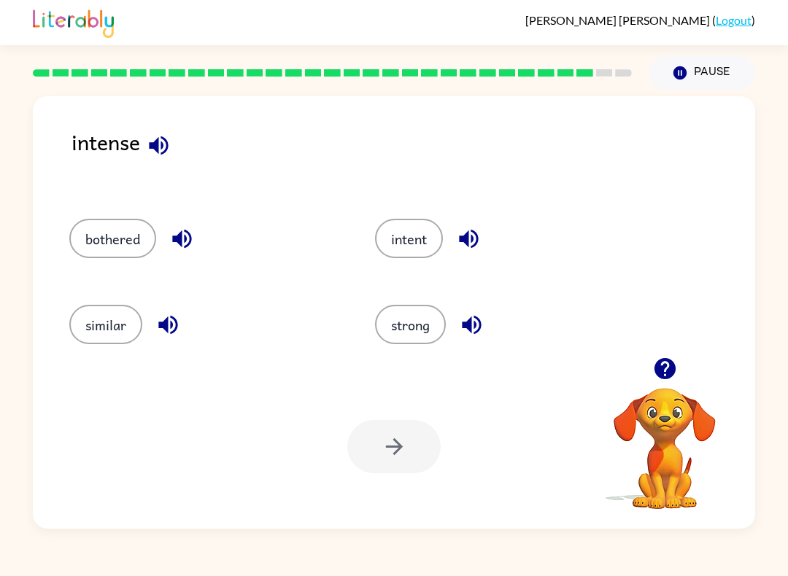
click at [189, 237] on icon "button" at bounding box center [182, 239] width 26 height 26
click at [187, 241] on icon "button" at bounding box center [182, 239] width 26 height 26
click at [168, 327] on icon "button" at bounding box center [167, 325] width 19 height 19
click at [457, 342] on div "strong" at bounding box center [511, 324] width 272 height 39
click at [465, 317] on icon "button" at bounding box center [472, 325] width 26 height 26
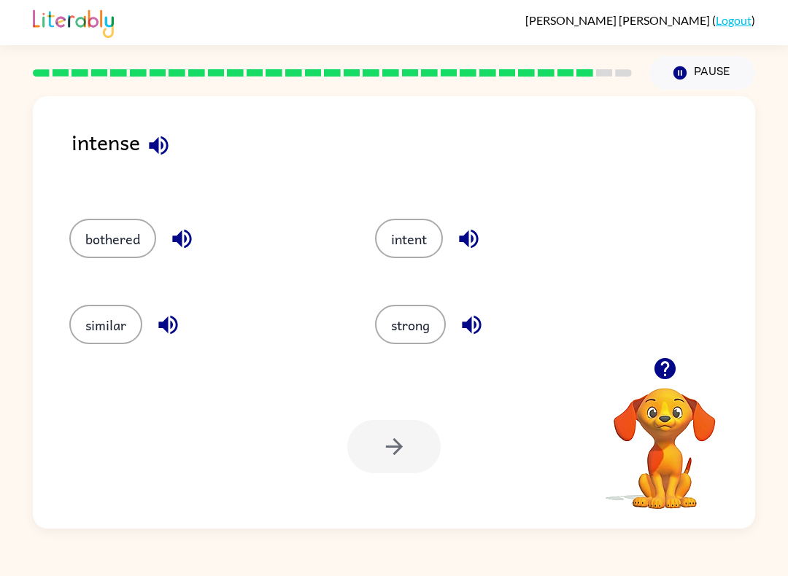
click at [459, 246] on icon "button" at bounding box center [469, 239] width 26 height 26
click at [407, 249] on button "intent" at bounding box center [409, 238] width 68 height 39
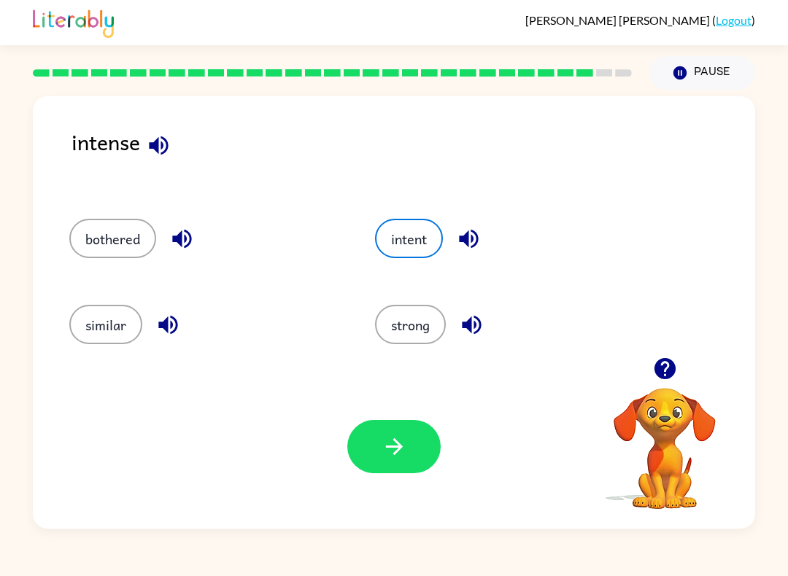
click at [402, 446] on icon "button" at bounding box center [394, 447] width 26 height 26
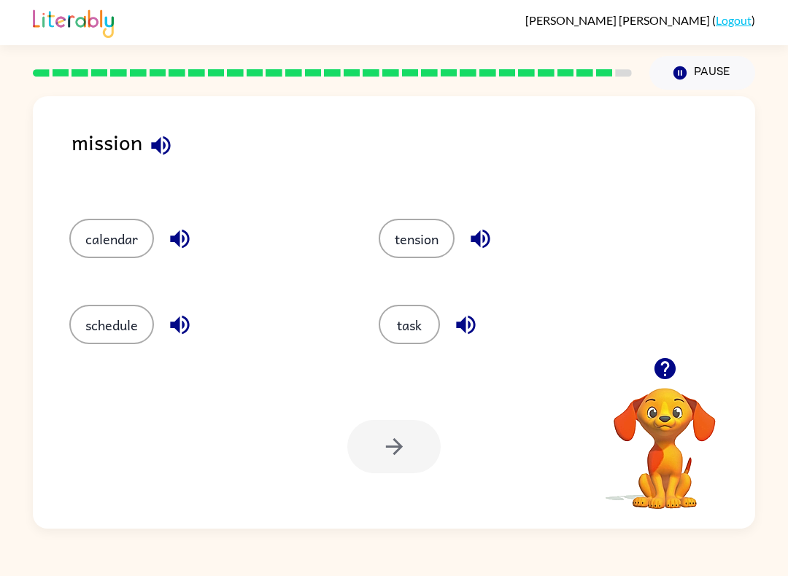
click at [115, 343] on button "schedule" at bounding box center [111, 324] width 85 height 39
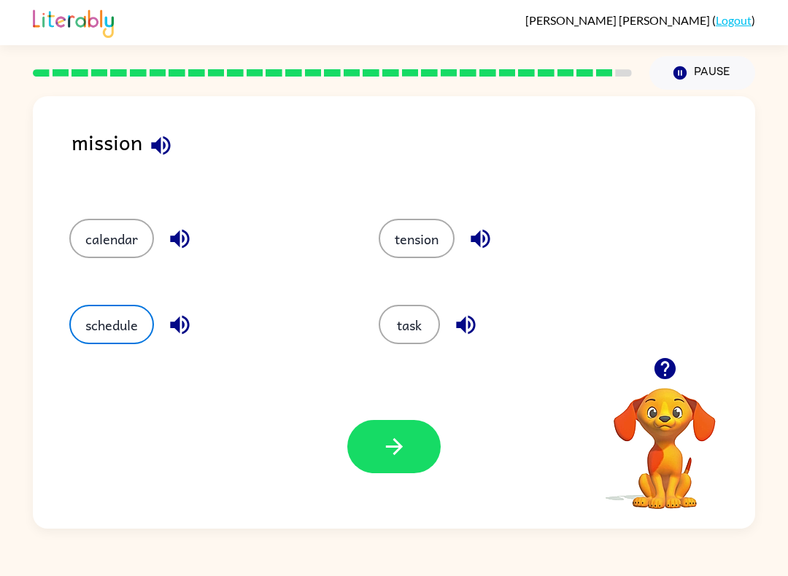
click at [381, 428] on button "button" at bounding box center [393, 446] width 93 height 53
